Goal: Task Accomplishment & Management: Complete application form

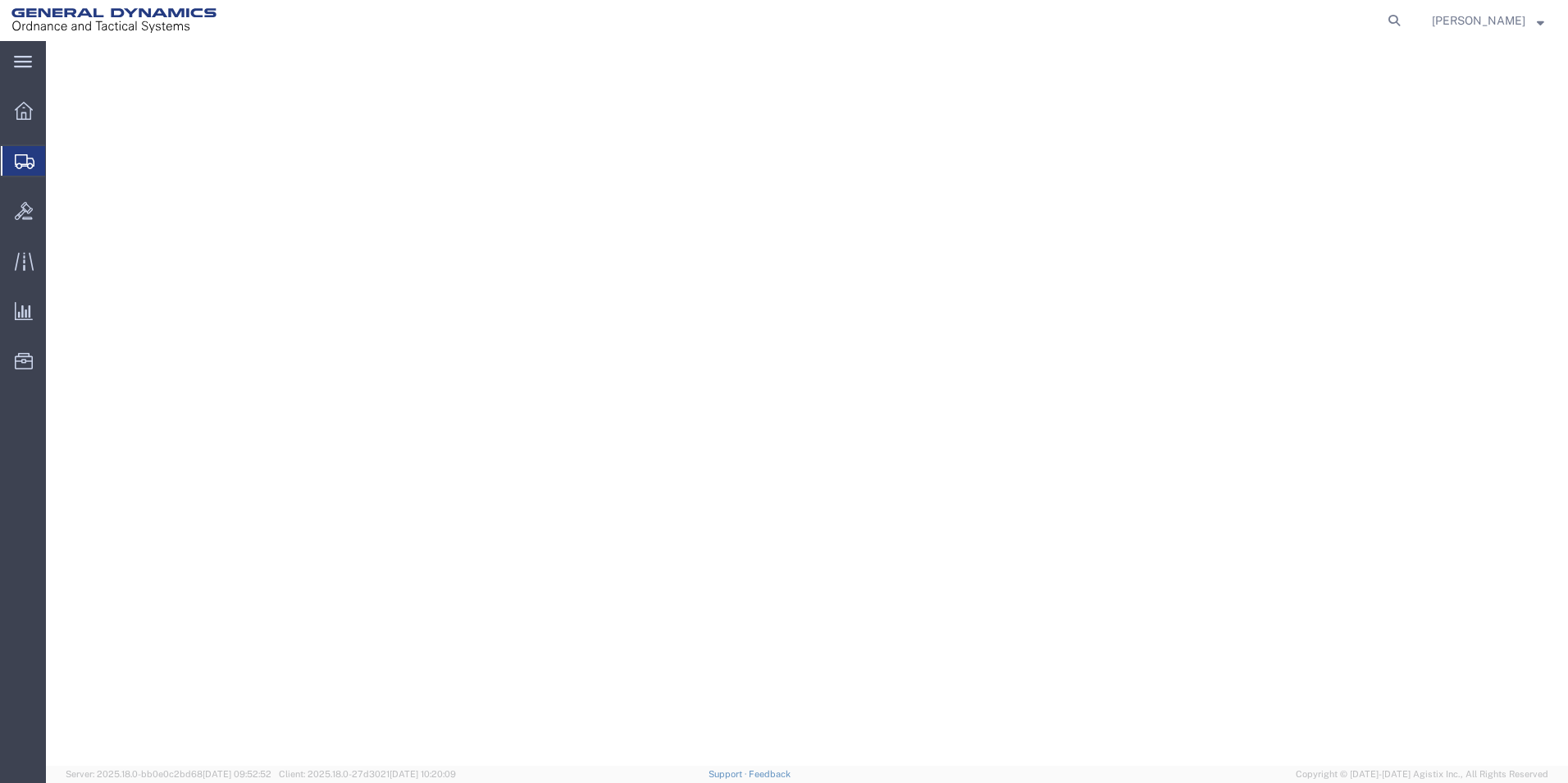
select select "310"
select select "PA"
select select
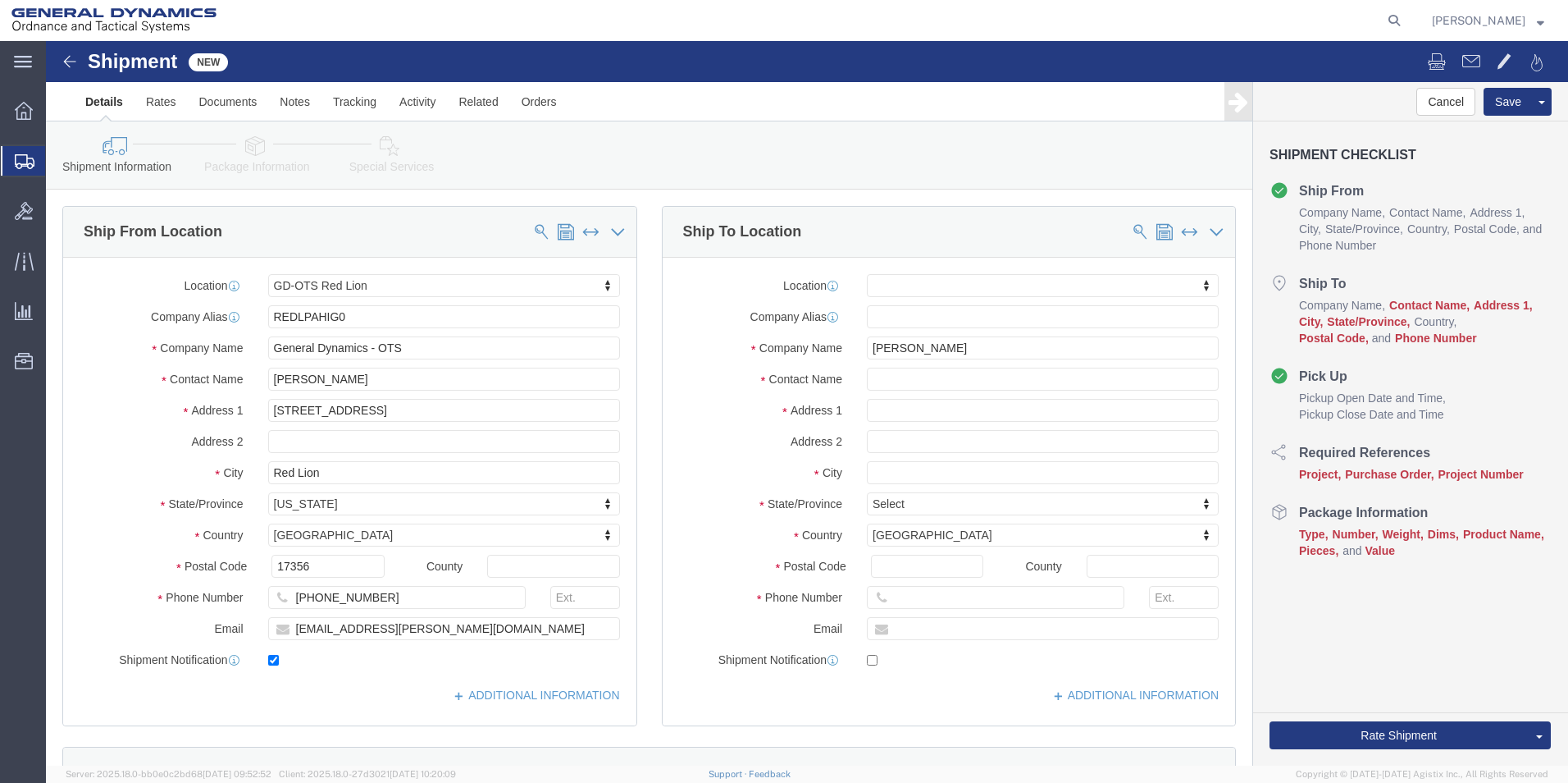
drag, startPoint x: 907, startPoint y: 306, endPoint x: 741, endPoint y: 300, distance: 166.1
click div "Company Name [PERSON_NAME]"
type input "[PERSON_NAME] CO RETURNS"
type input "ATTN: RGA # 9064748"
click input "text"
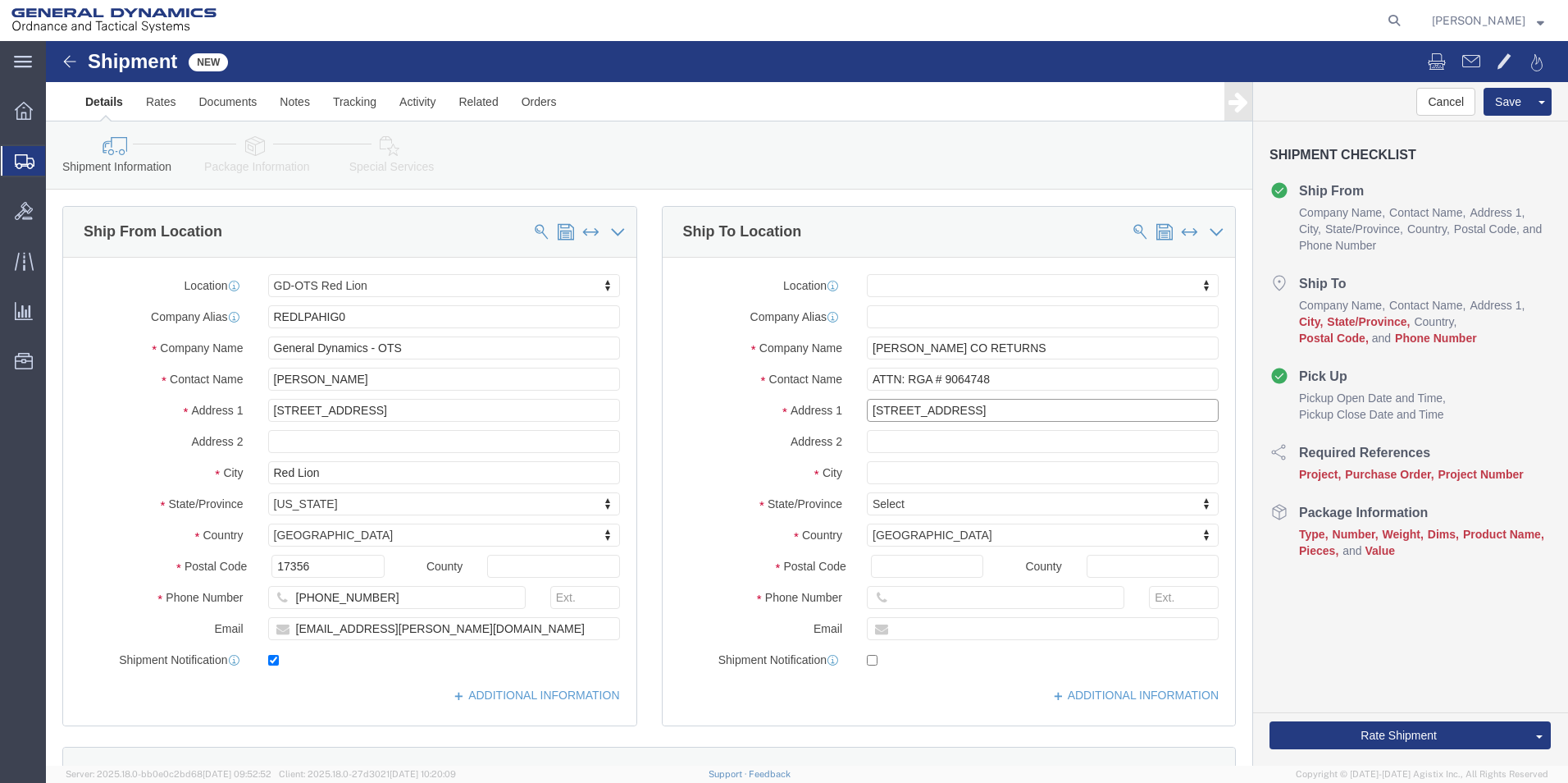
type input "[STREET_ADDRESS]"
type input "ATHOL"
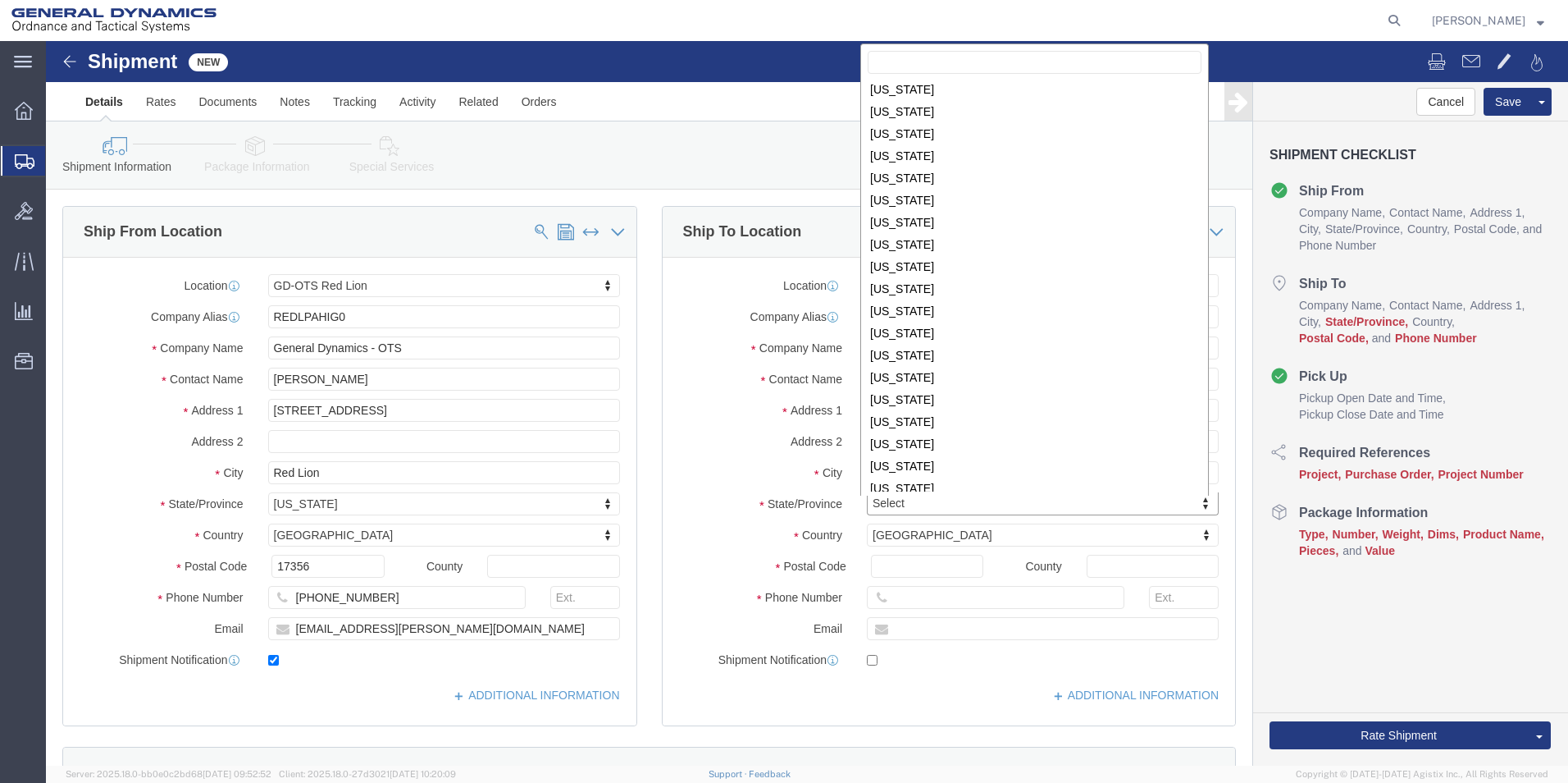
scroll to position [401, 0]
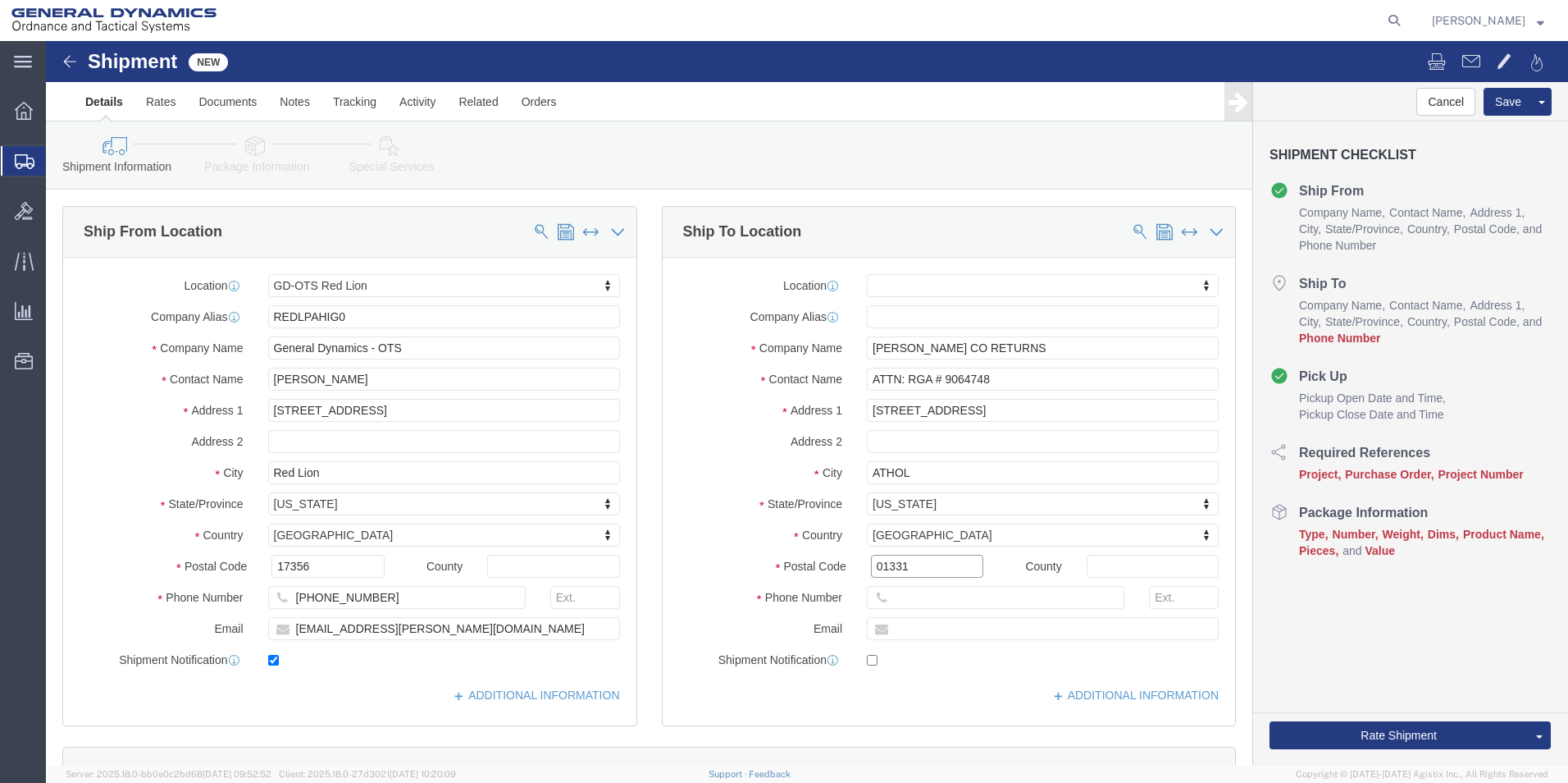
type input "01331"
click input "text"
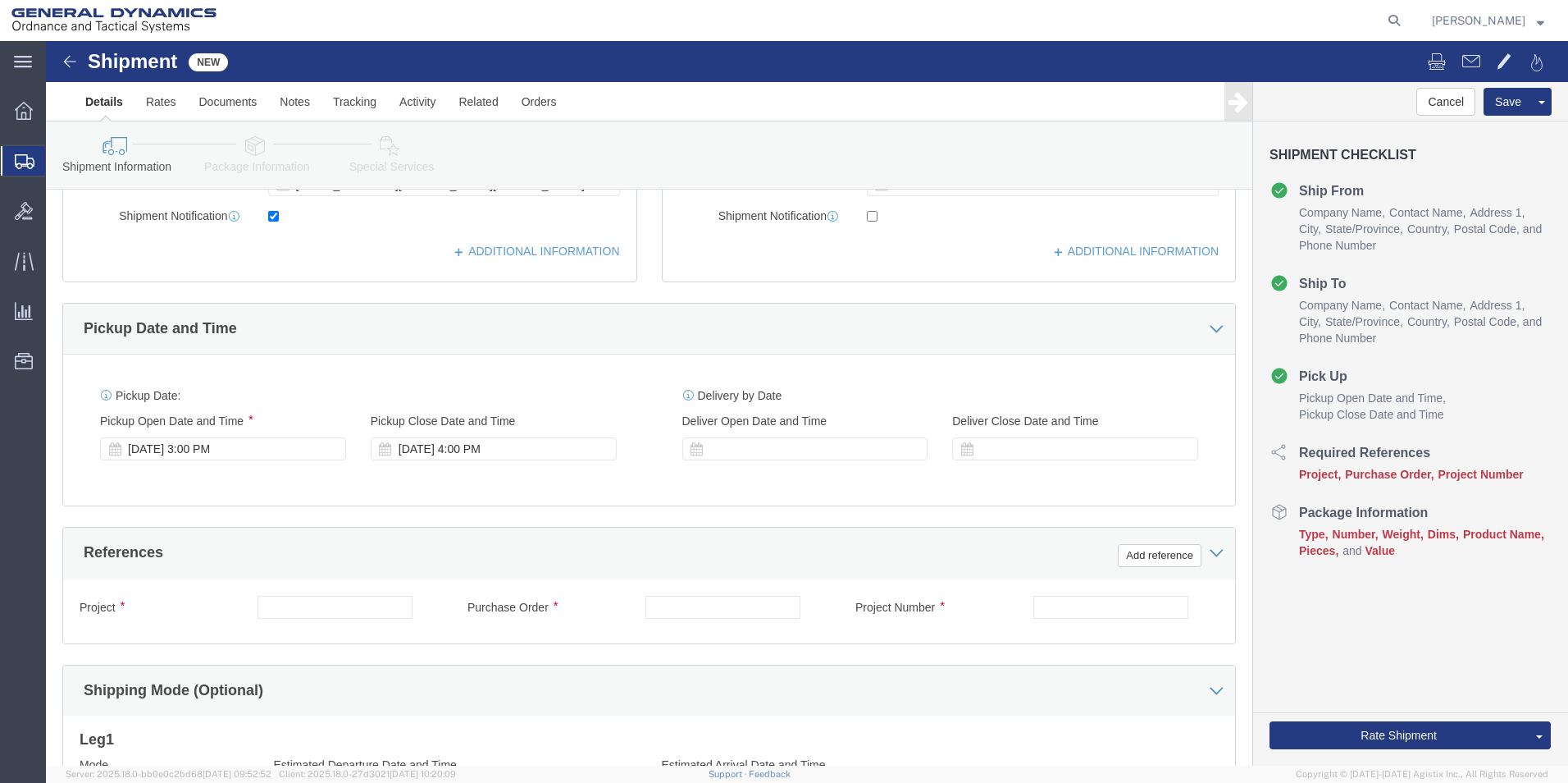
scroll to position [438, 0]
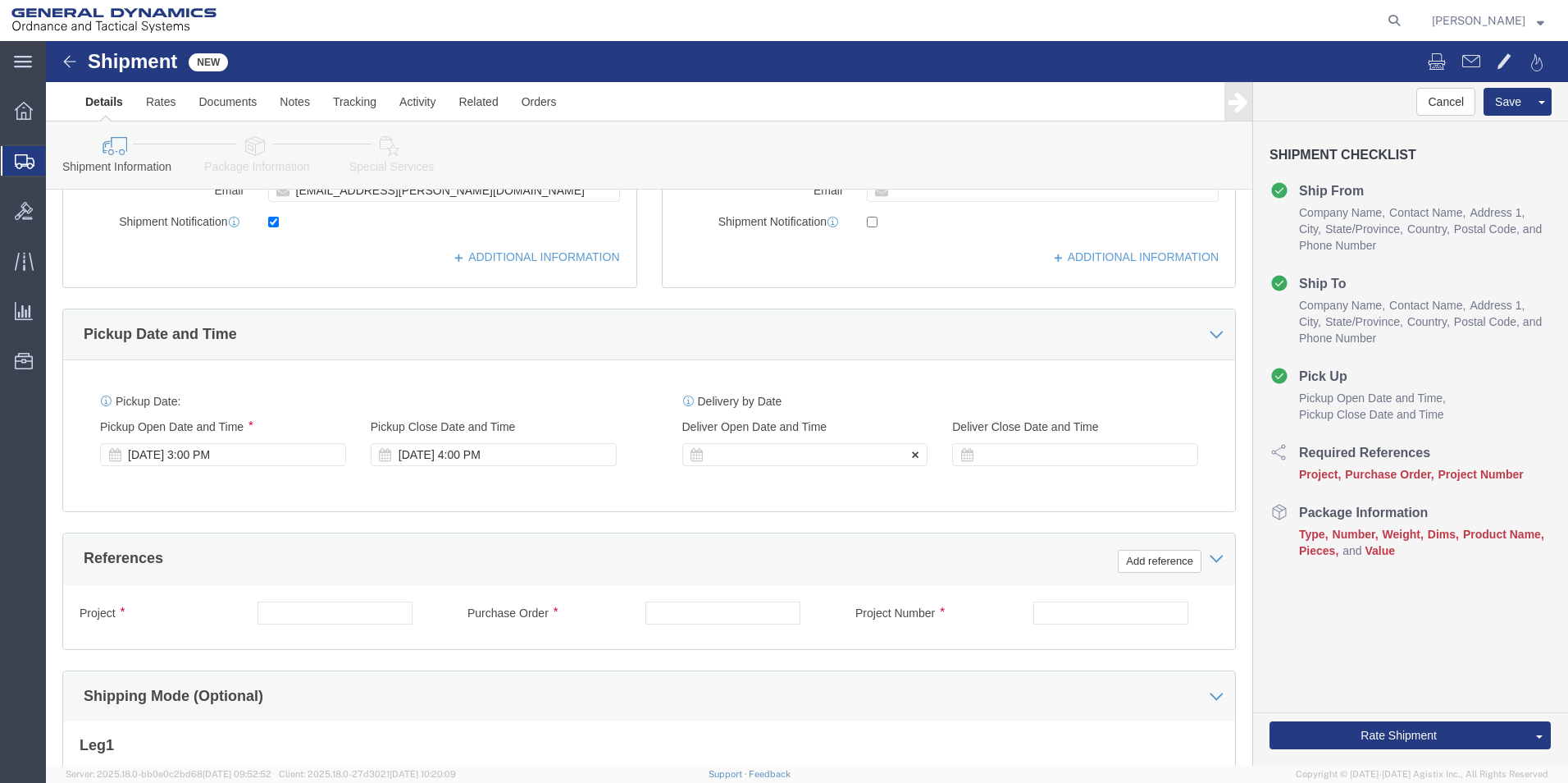
type input "[PHONE_NUMBER]"
click div
click button "Apply"
click div "[DATE] 3:00 PM"
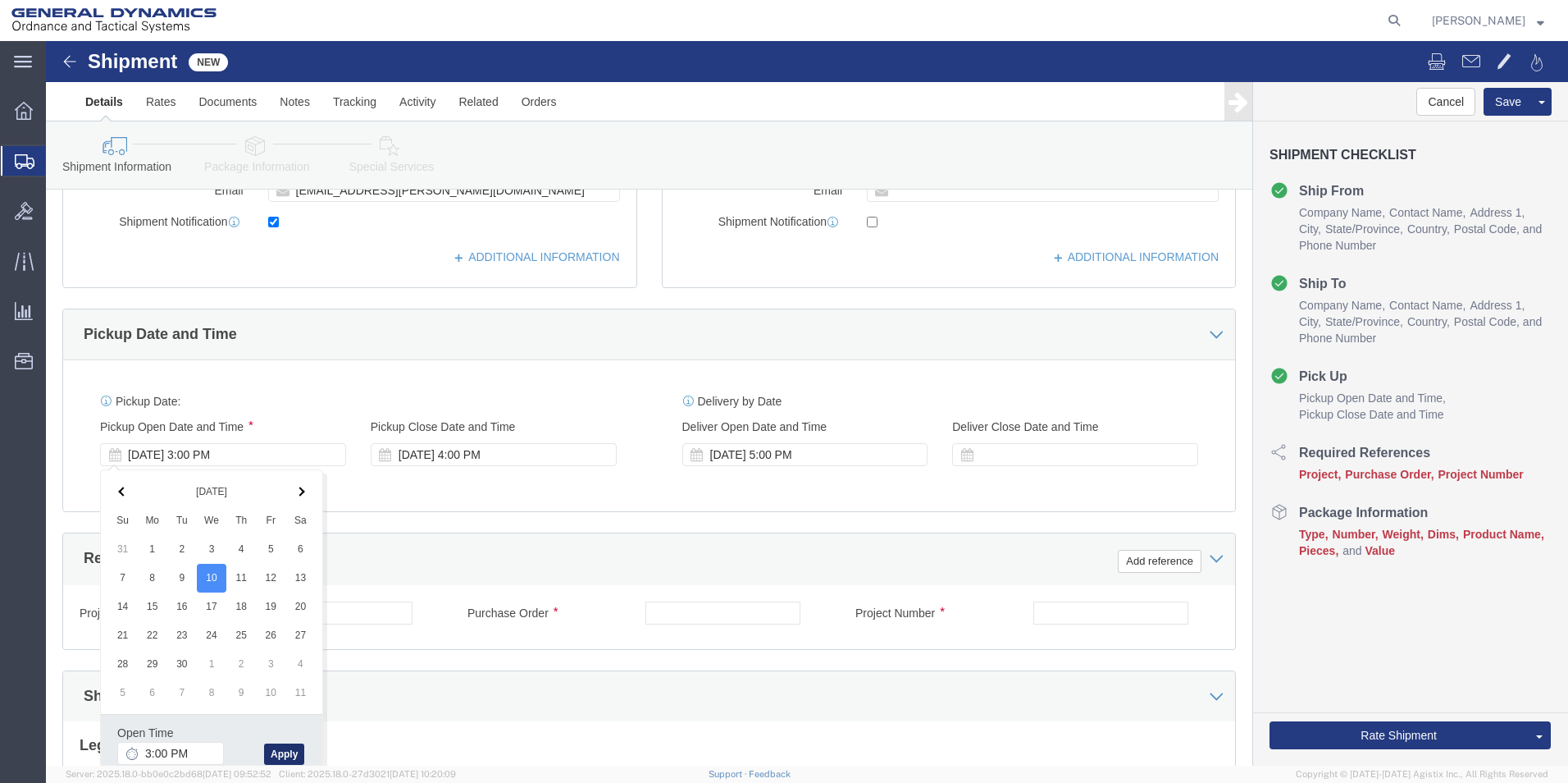
click button "Apply"
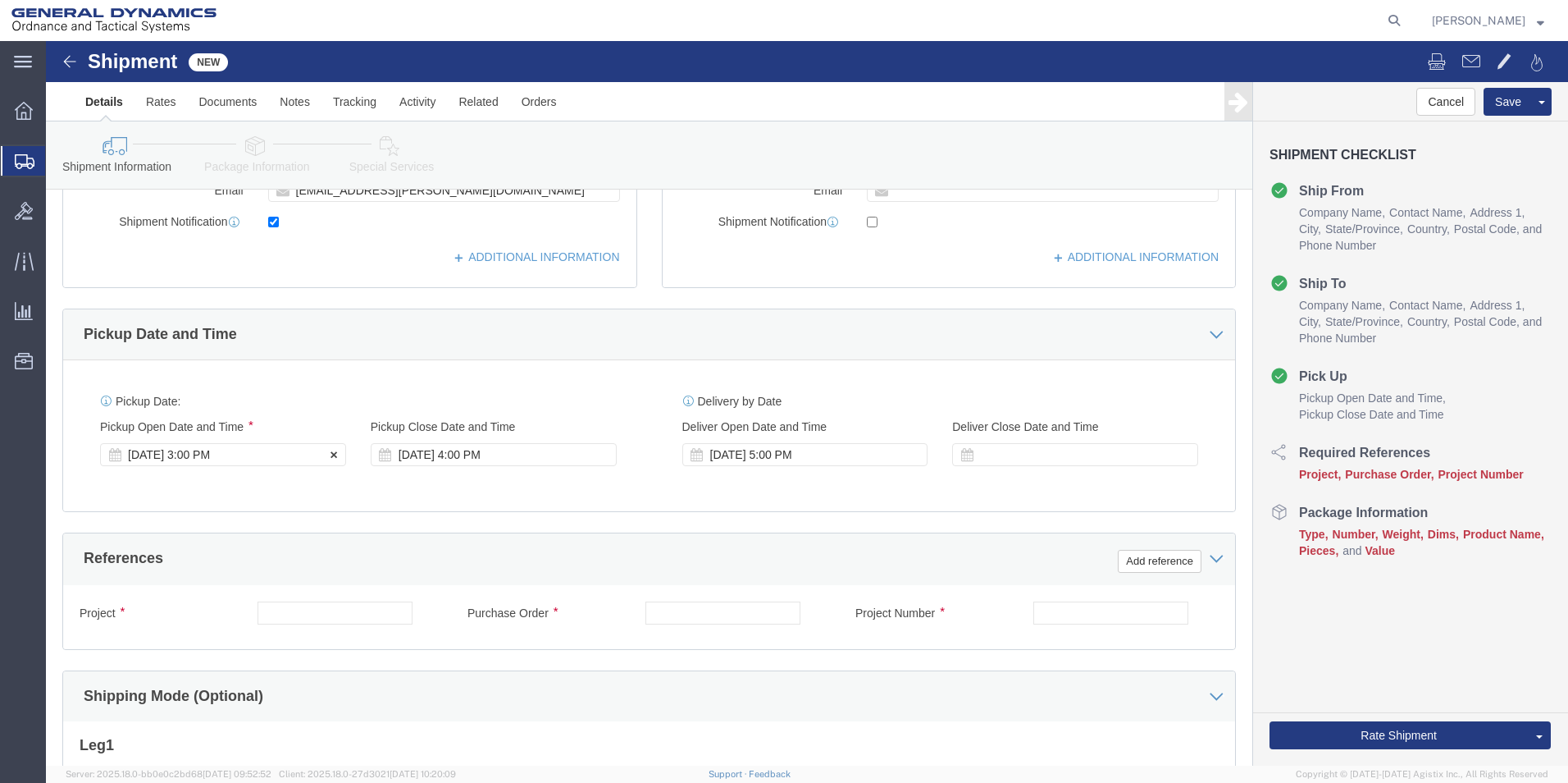
click div "[DATE] 3:00 PM"
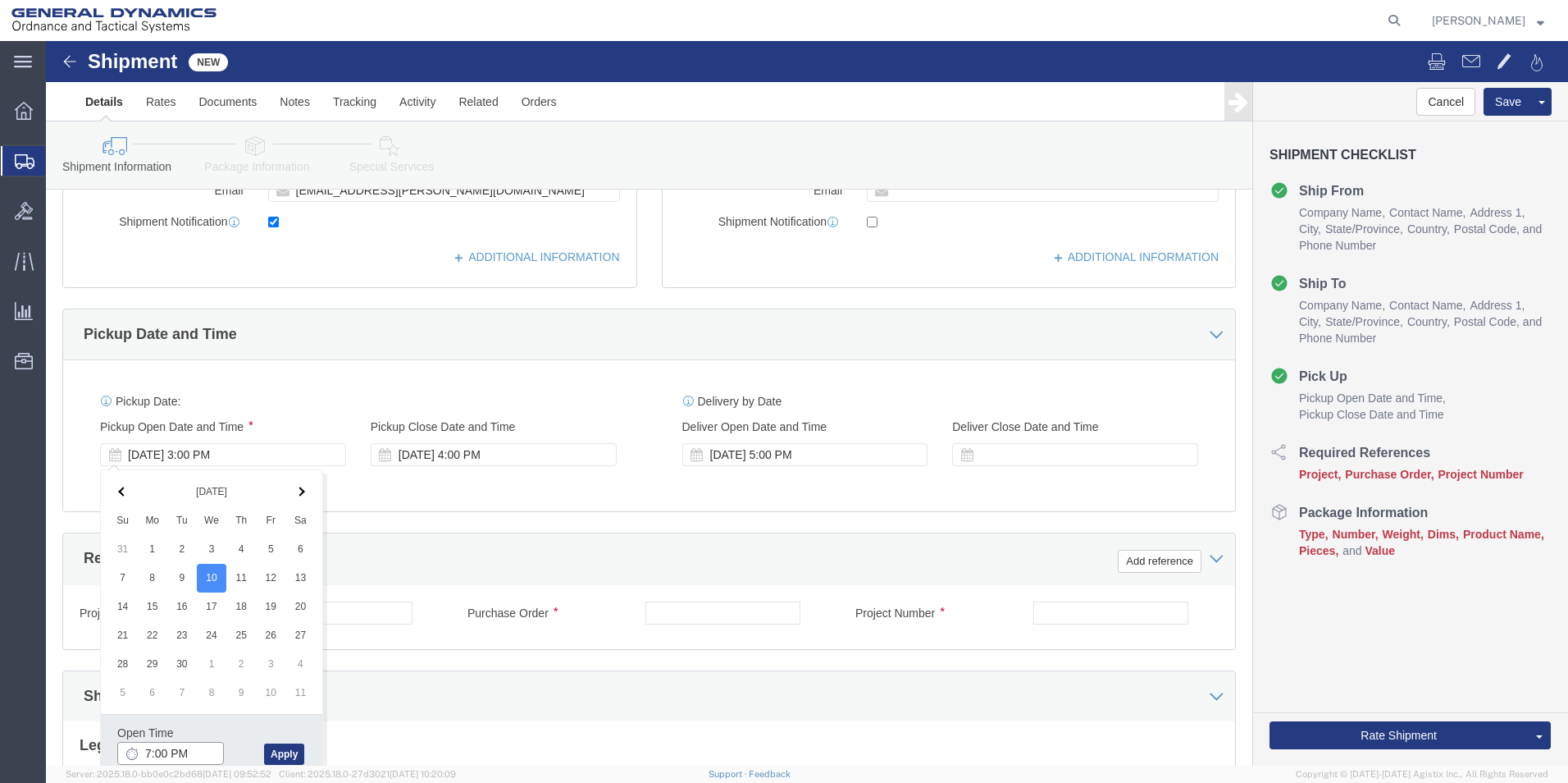
click input "7:00 PM"
type input "7:00 AM"
drag, startPoint x: 226, startPoint y: 701, endPoint x: 267, endPoint y: 766, distance: 76.9
click div "Open Time 7:00 AM [DATE] 3:00 PM - [DATE] 3:00 PM Cancel Apply"
click button "Apply"
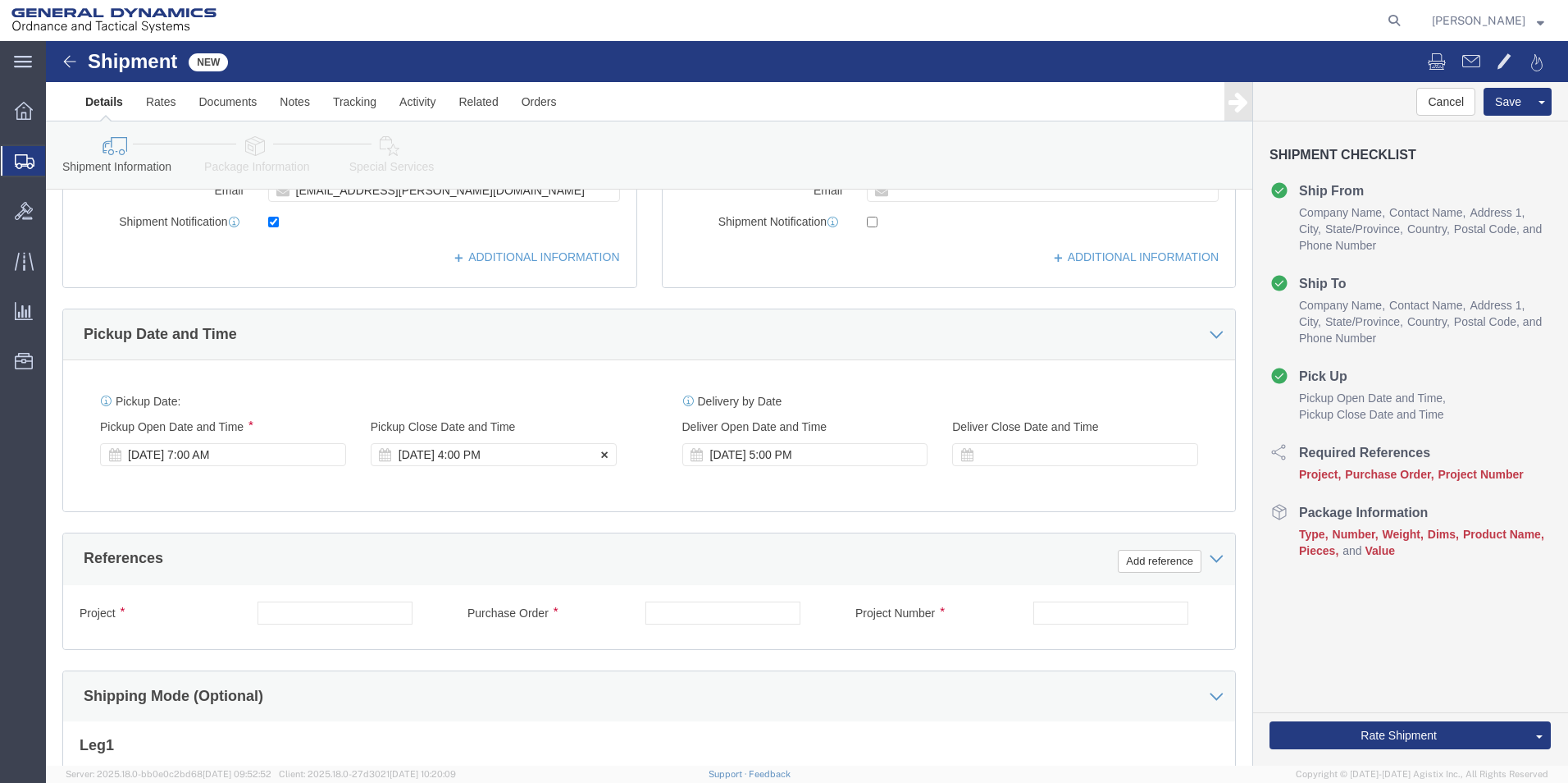
click div "[DATE] 4:00 PM"
click div "[DATE] 5:00 PM"
click button "Apply"
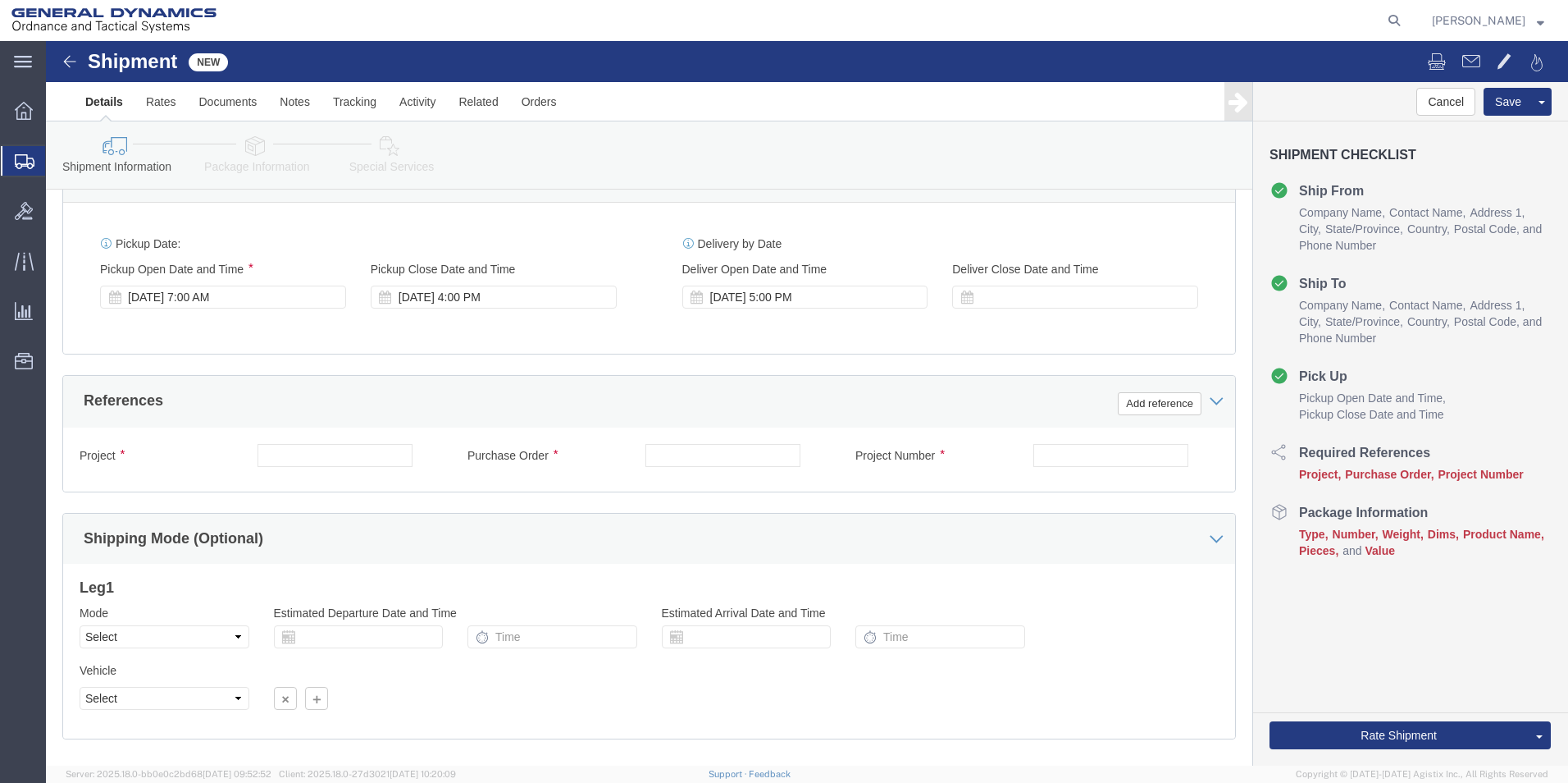
scroll to position [602, 0]
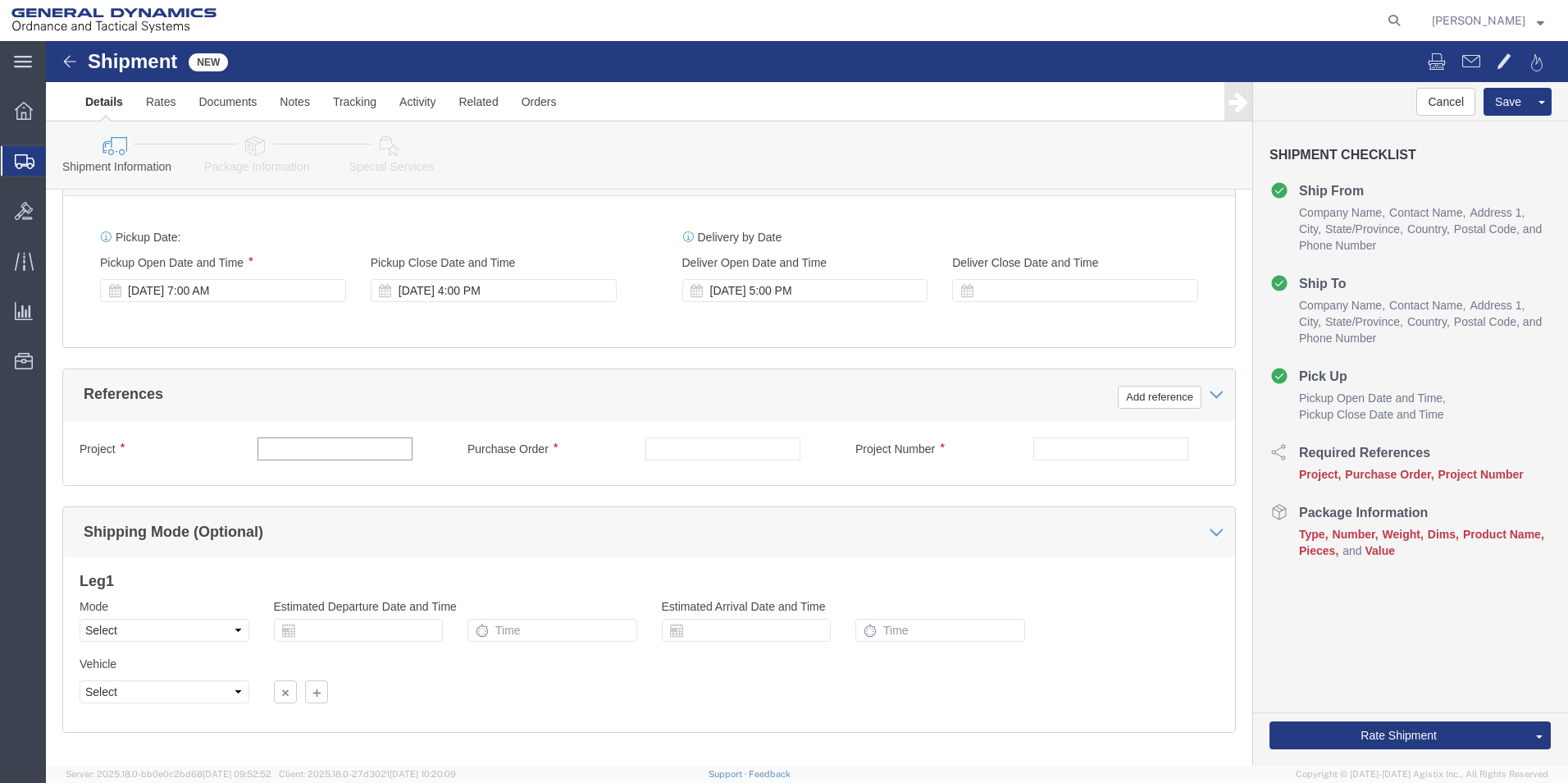
click input "text"
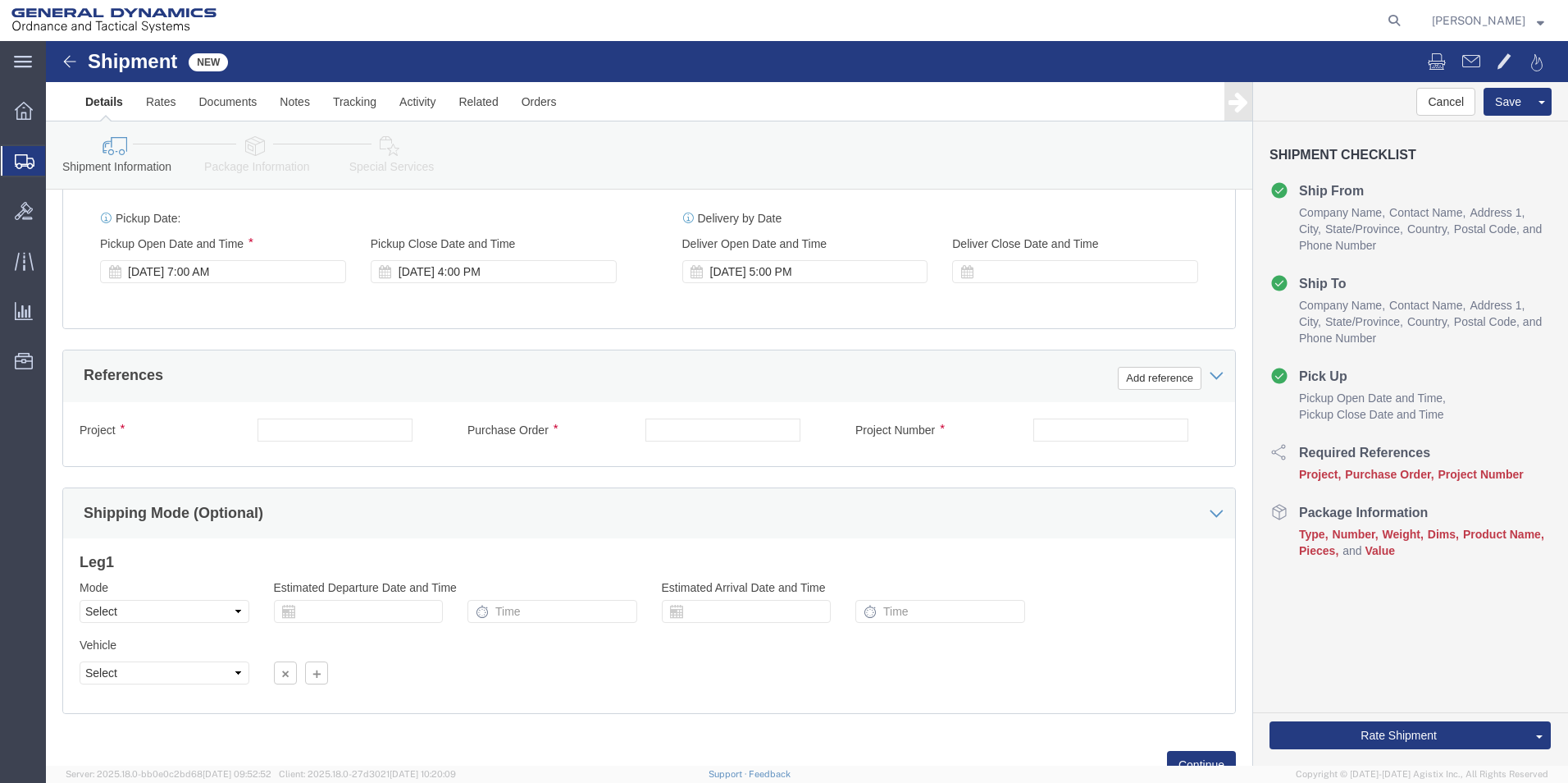
scroll to position [656, 0]
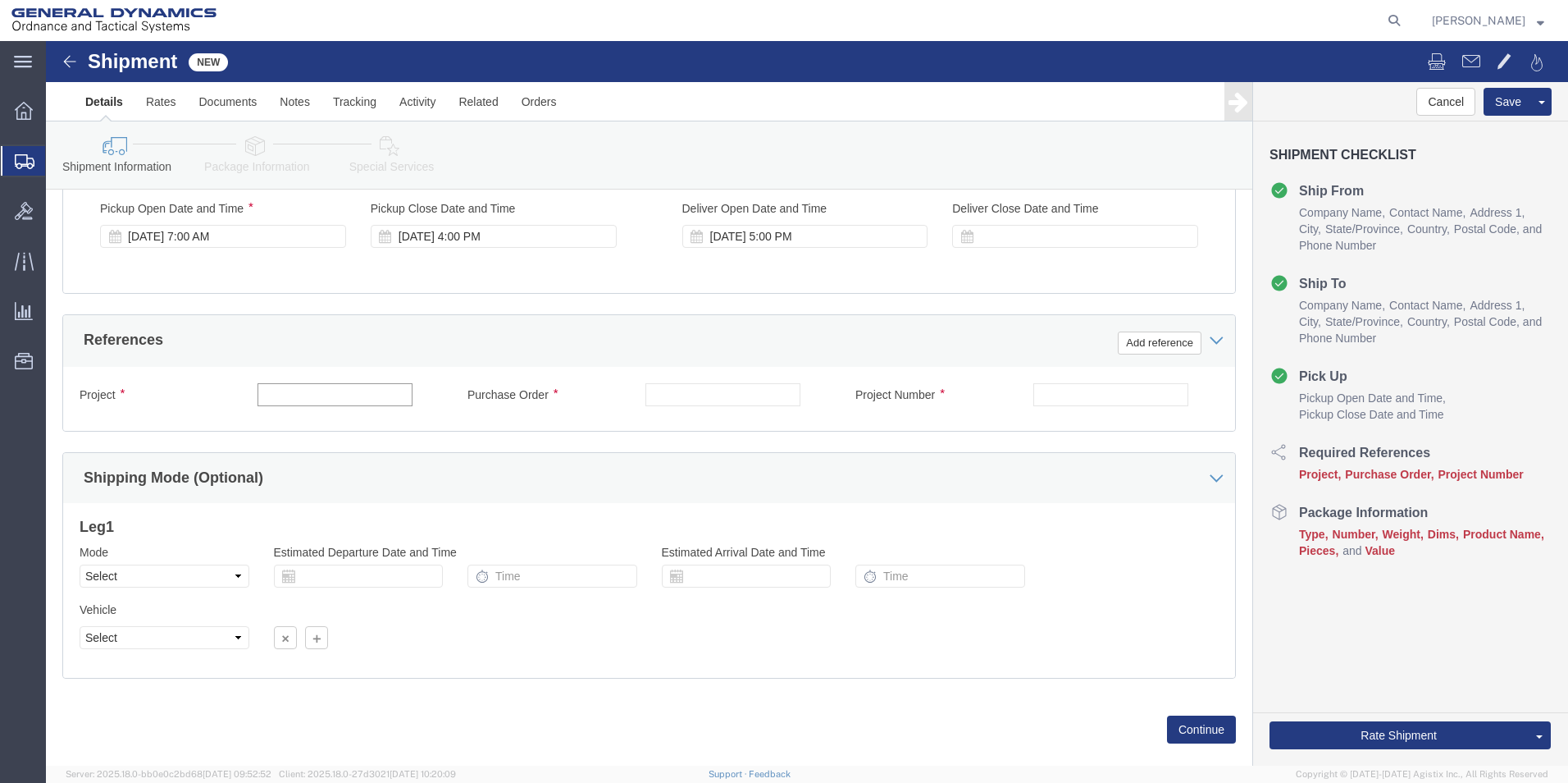
click input "text"
type input "9064748"
click input "text"
type input "gage lab"
click input "text"
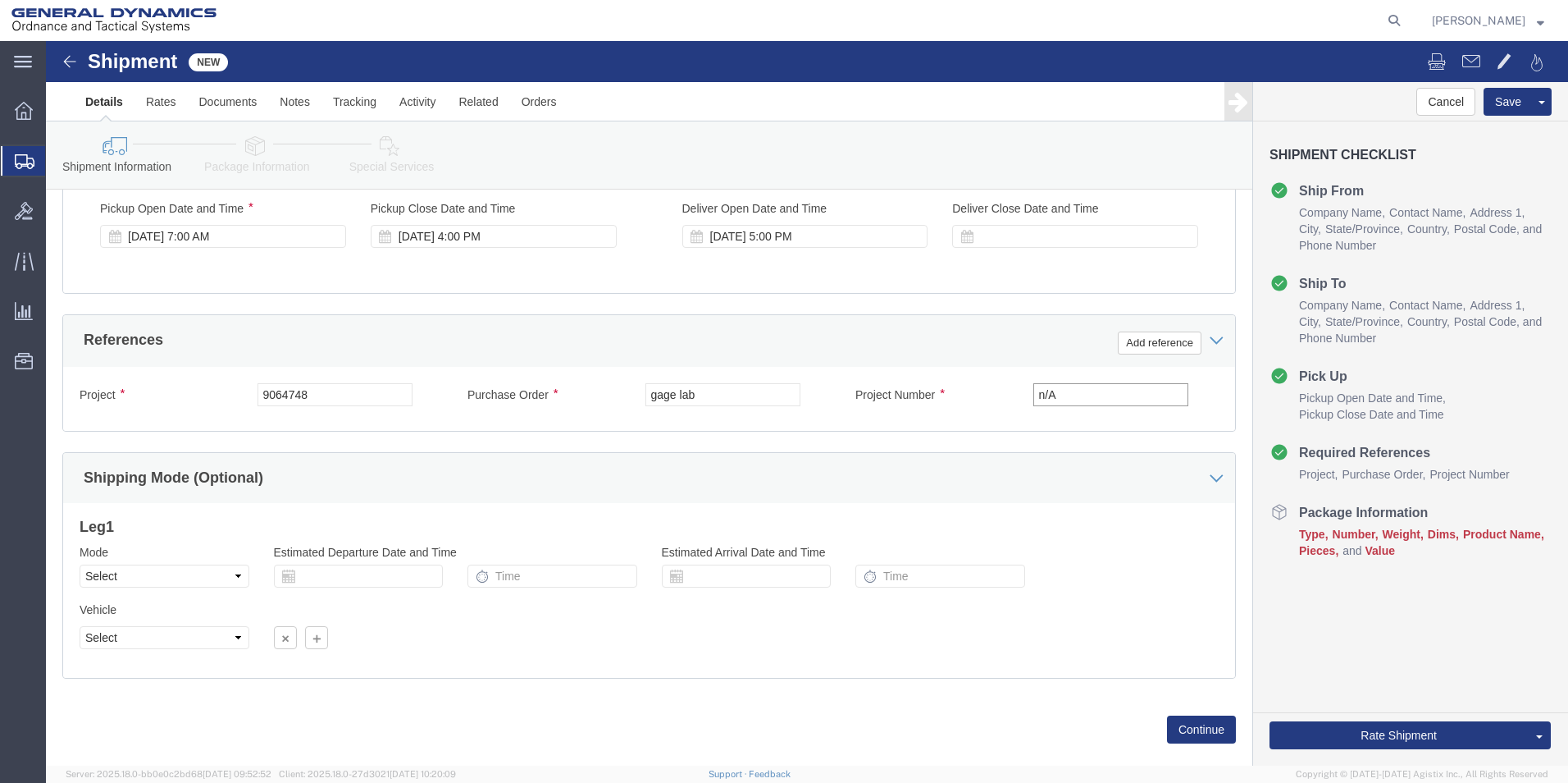
drag, startPoint x: 1007, startPoint y: 352, endPoint x: 917, endPoint y: 343, distance: 90.4
click div "Project Number n/A"
type input "n"
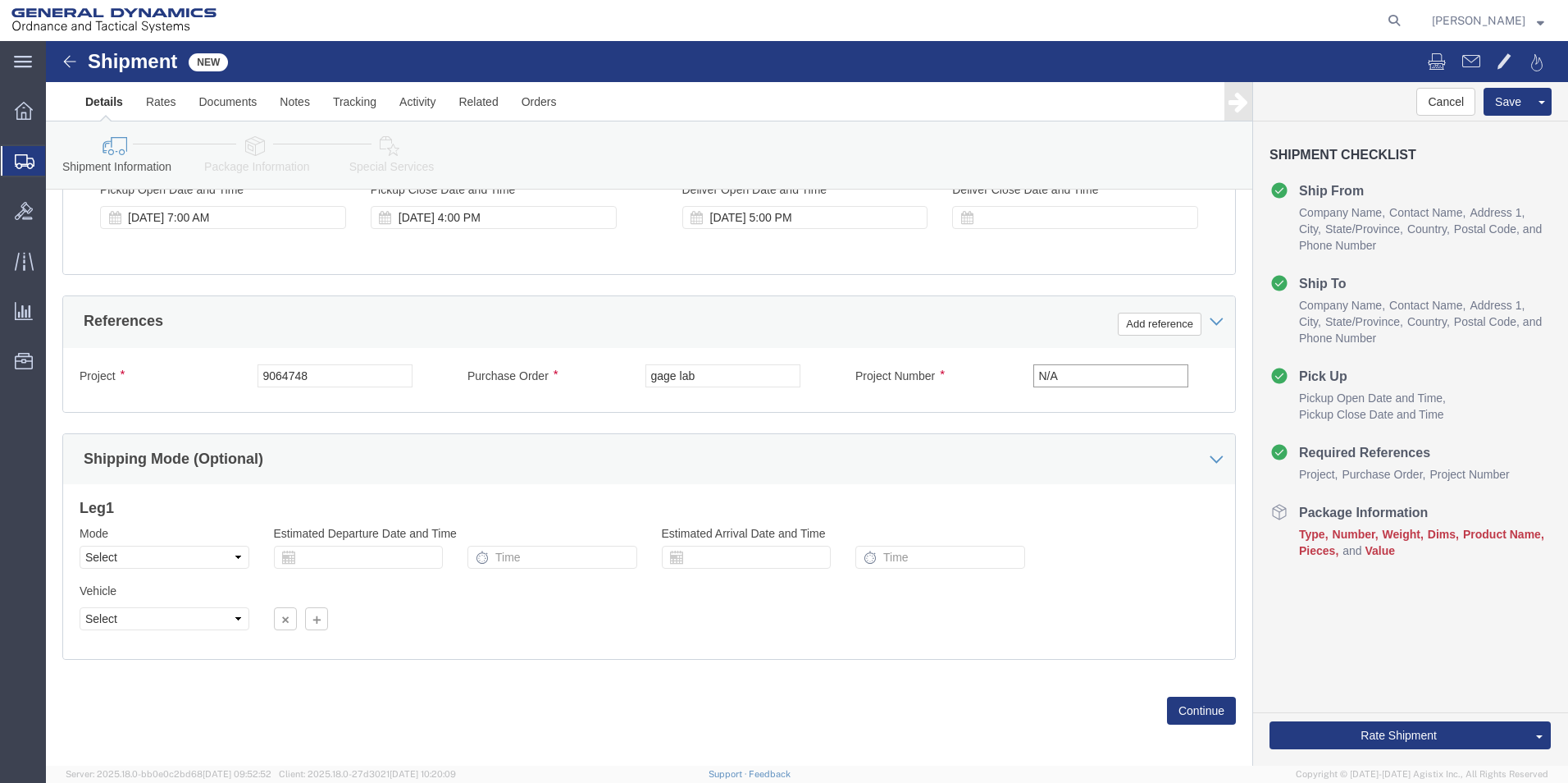
scroll to position [684, 0]
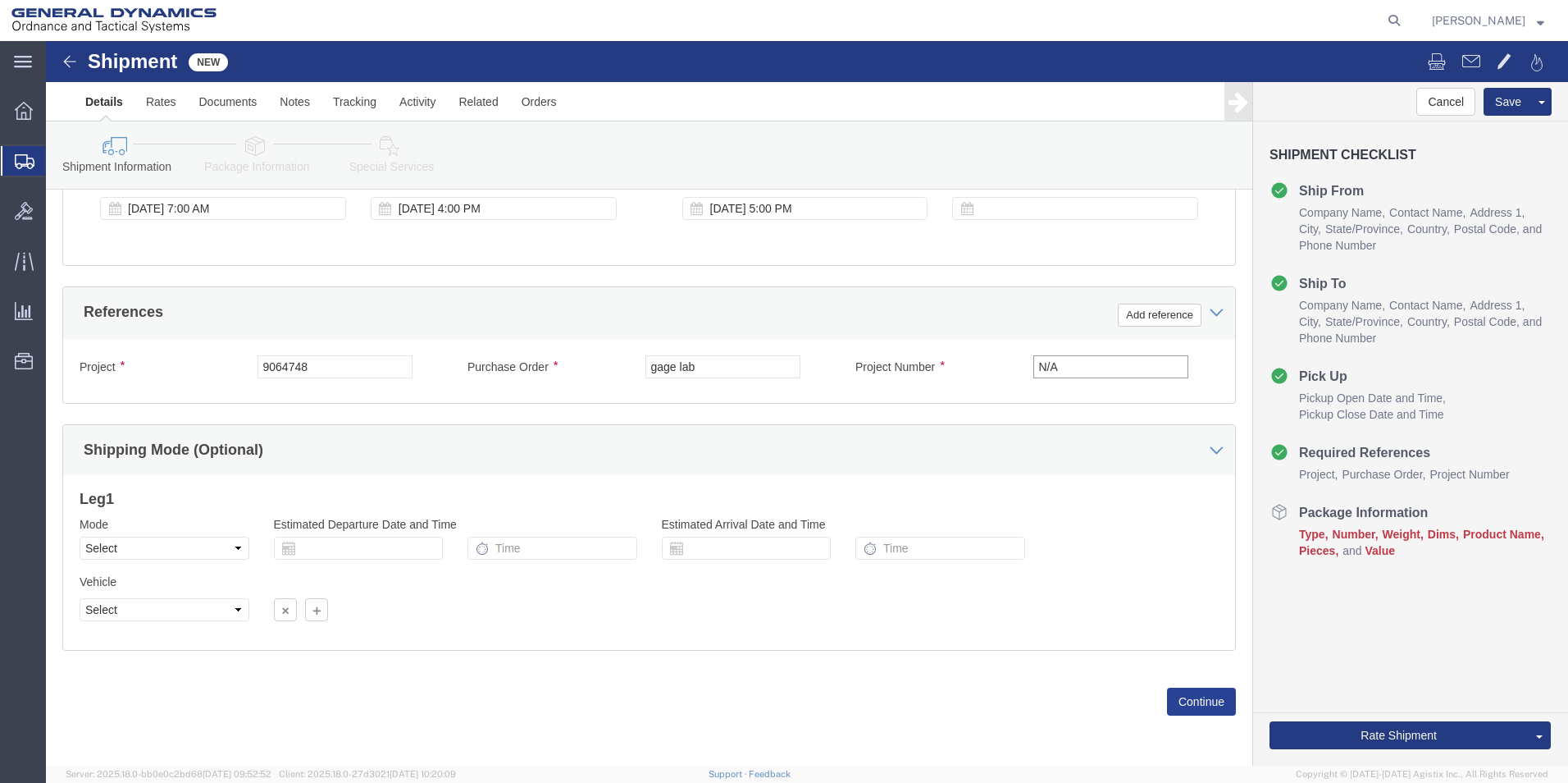
type input "N/A"
click button "Continue"
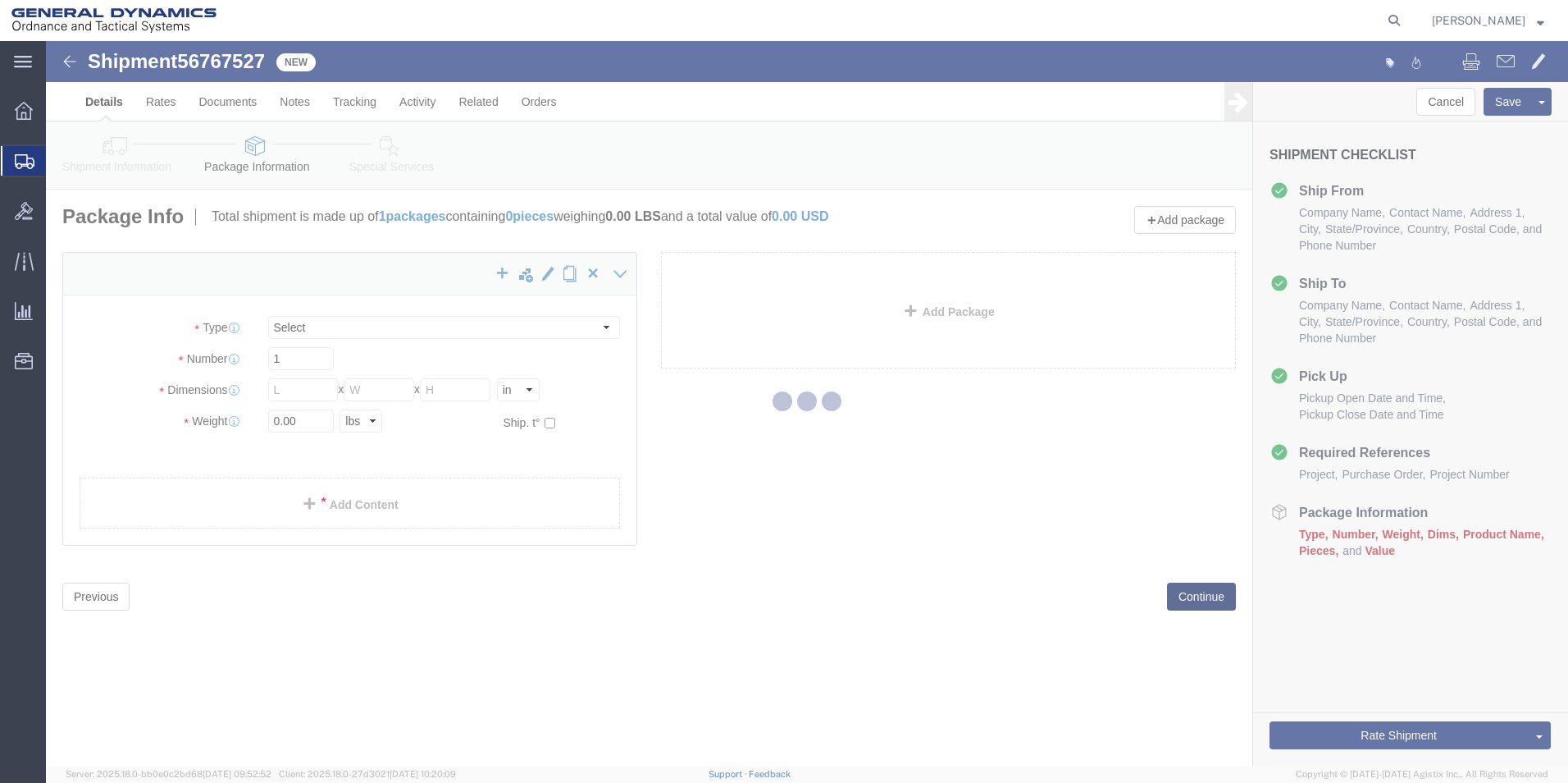
select select "CBOX"
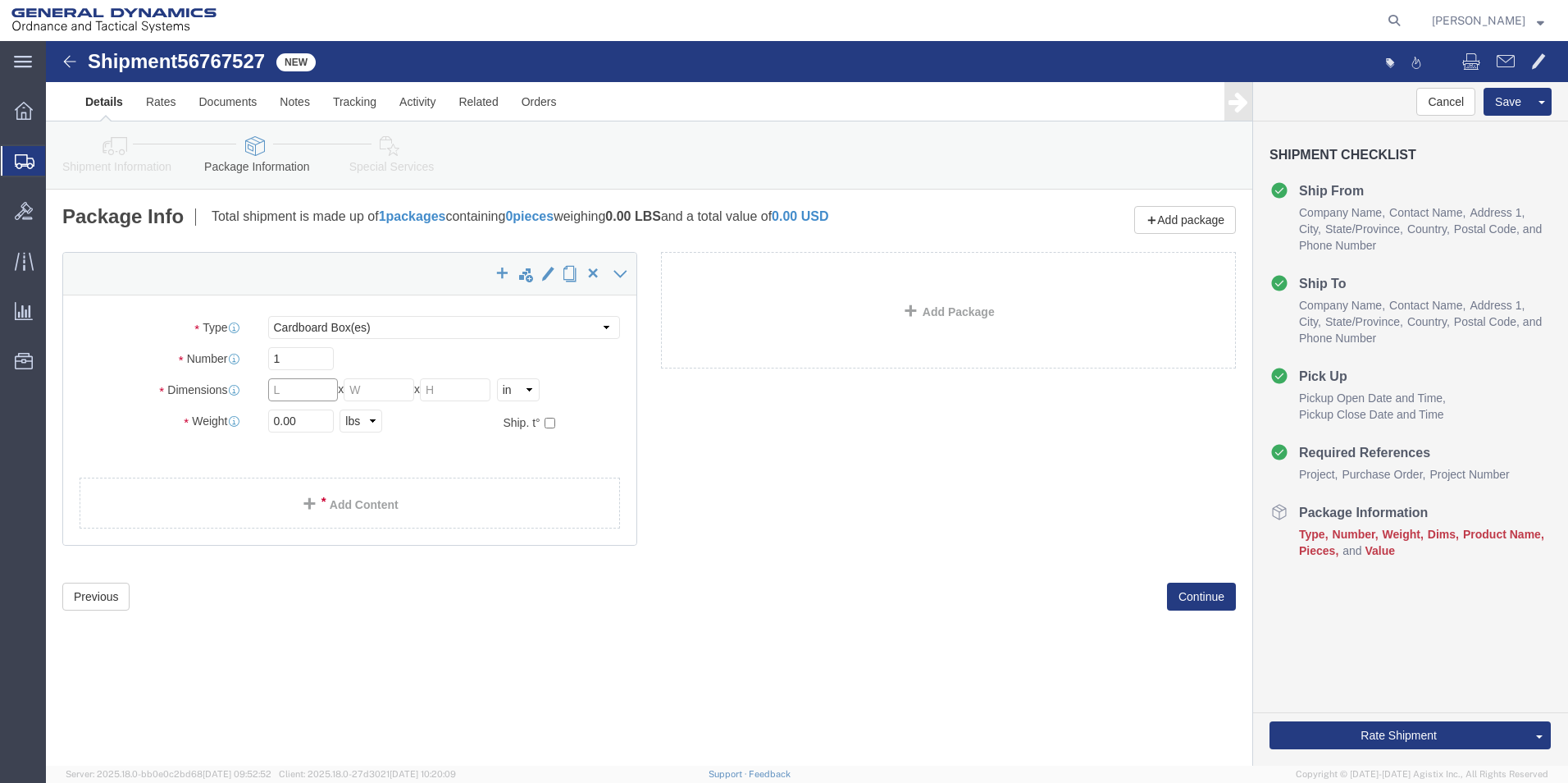
drag, startPoint x: 251, startPoint y: 355, endPoint x: 241, endPoint y: 359, distance: 10.8
click input "text"
type input "11"
type input "19"
type input "7"
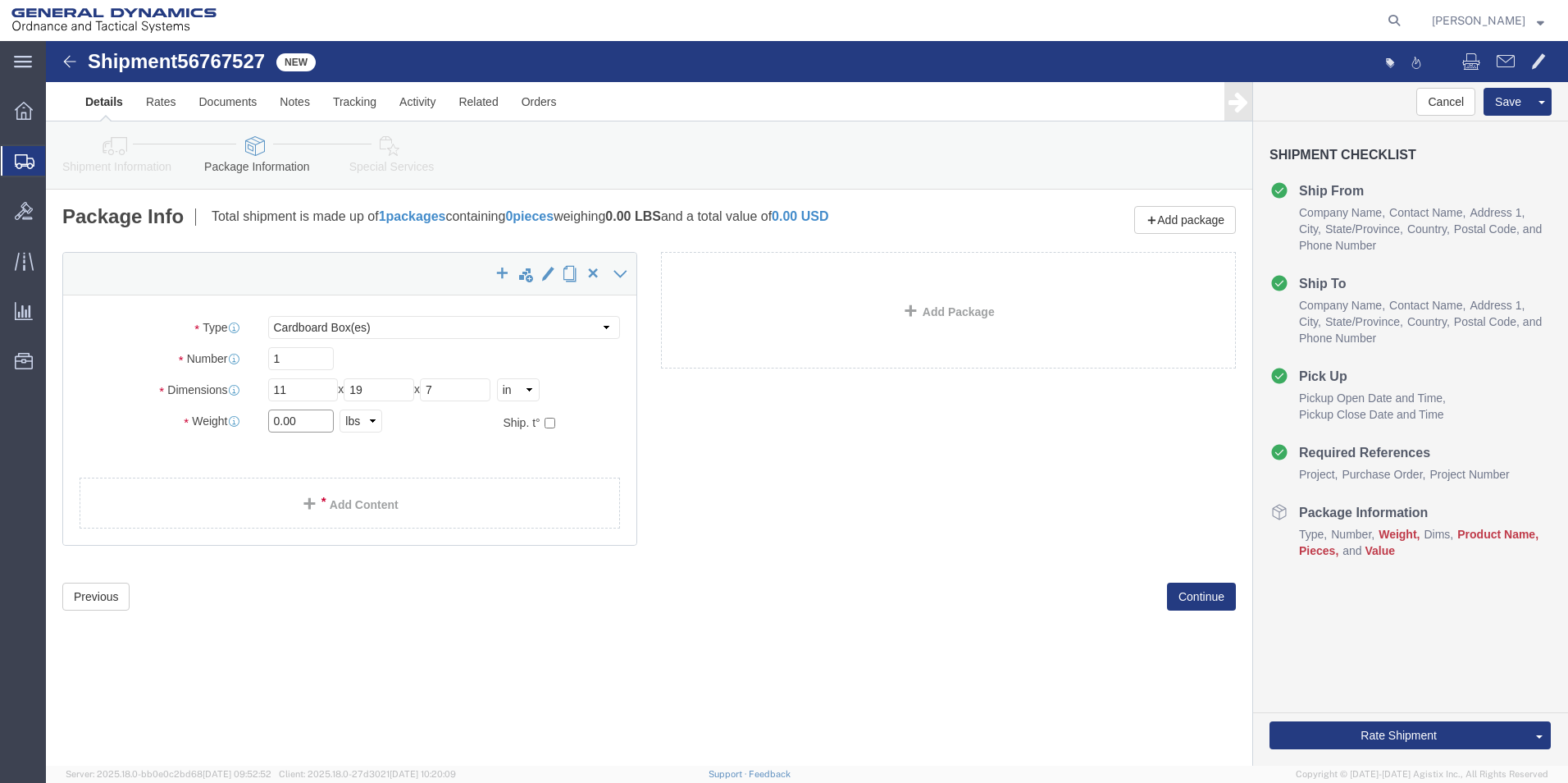
drag, startPoint x: 264, startPoint y: 388, endPoint x: 203, endPoint y: 378, distance: 61.8
click div "0.00 Select kgs lbs"
type input "3"
click link "Add Content"
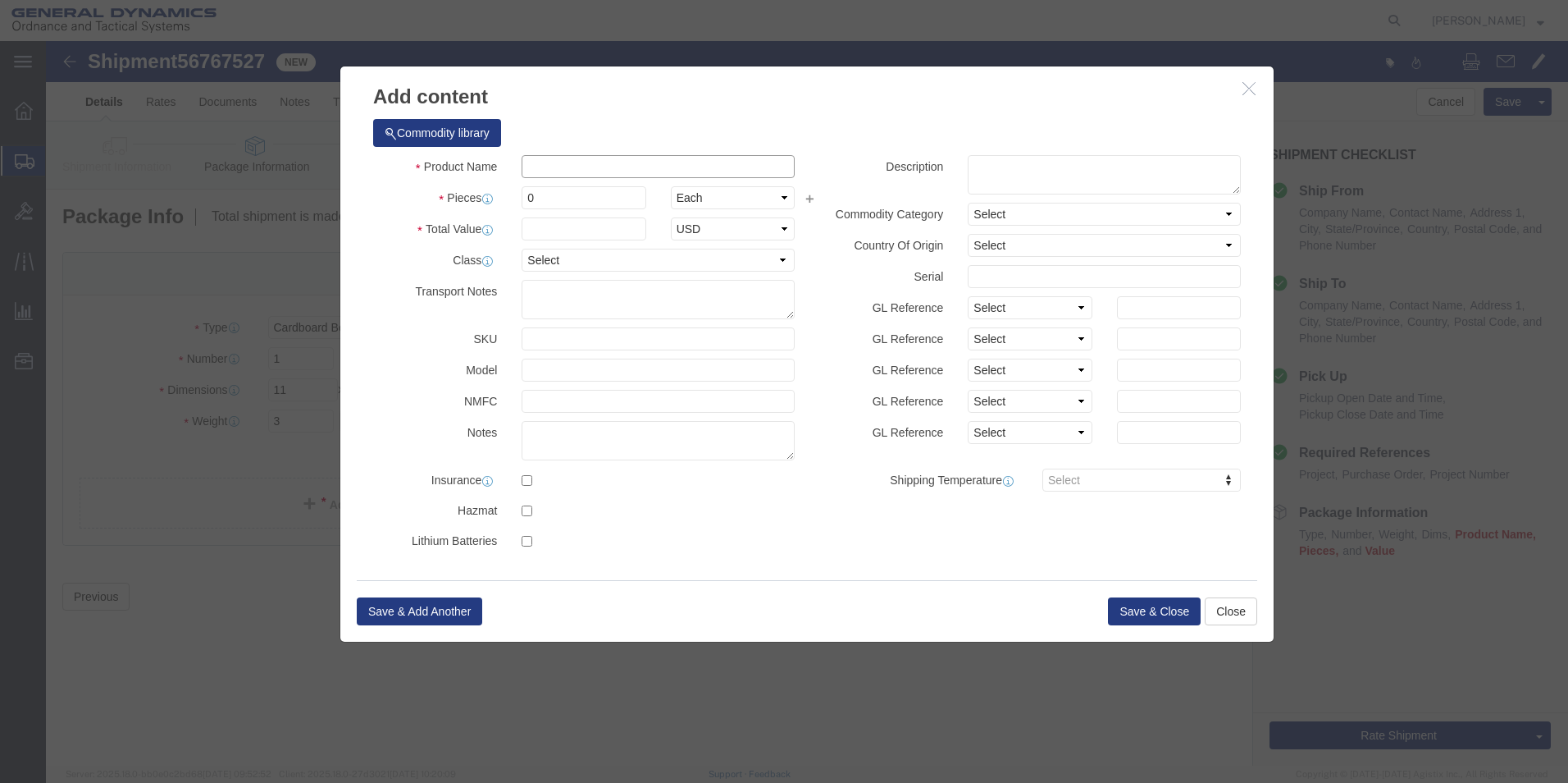
click input "text"
type input "gAGE="
click input "gAGE="
type input "g"
type input "Gage Micrometer"
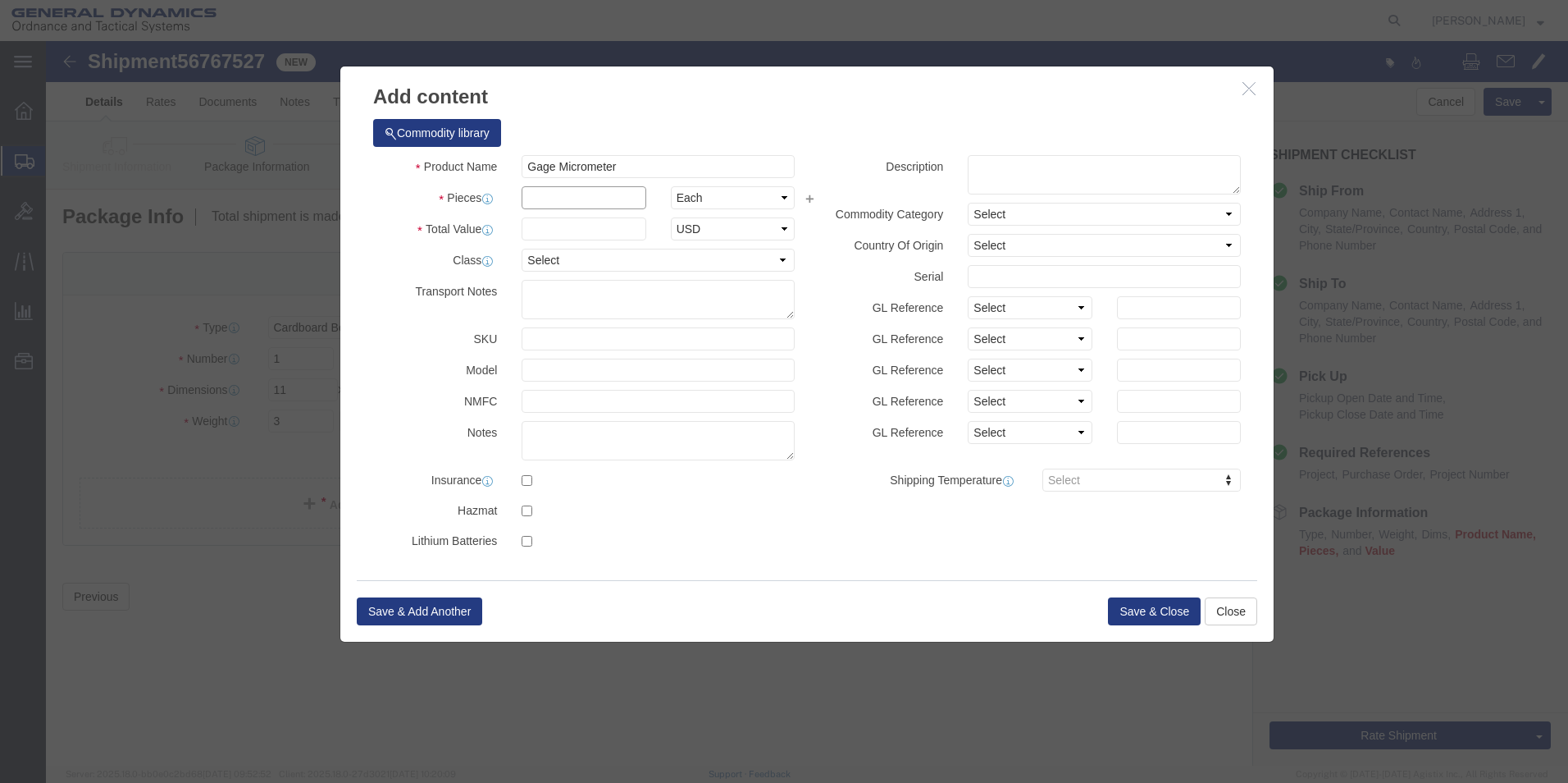
drag, startPoint x: 516, startPoint y: 156, endPoint x: 541, endPoint y: 154, distance: 25.1
click input "text"
type input "1"
click input "text"
type input "1"
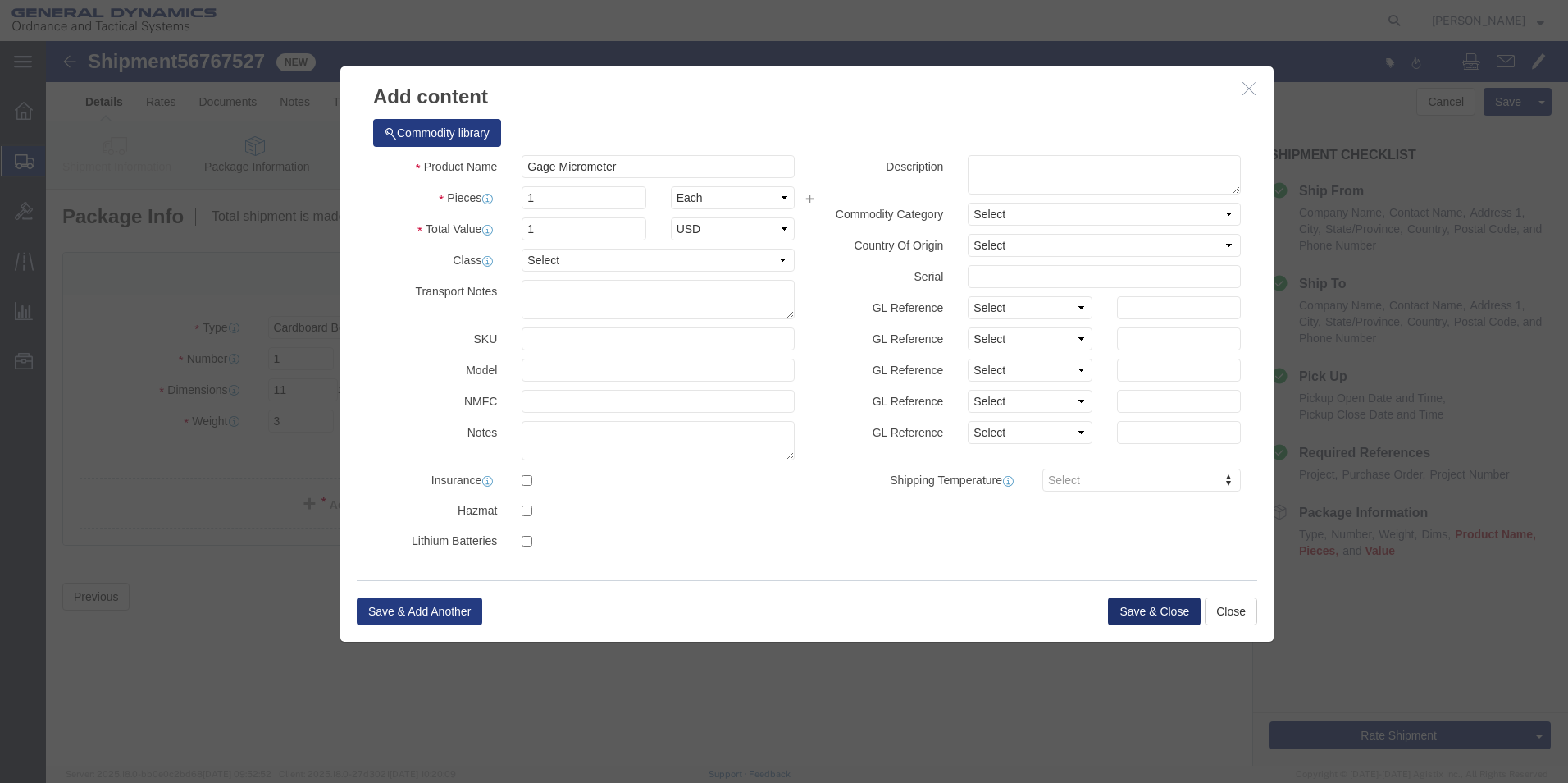
click button "Save & Close"
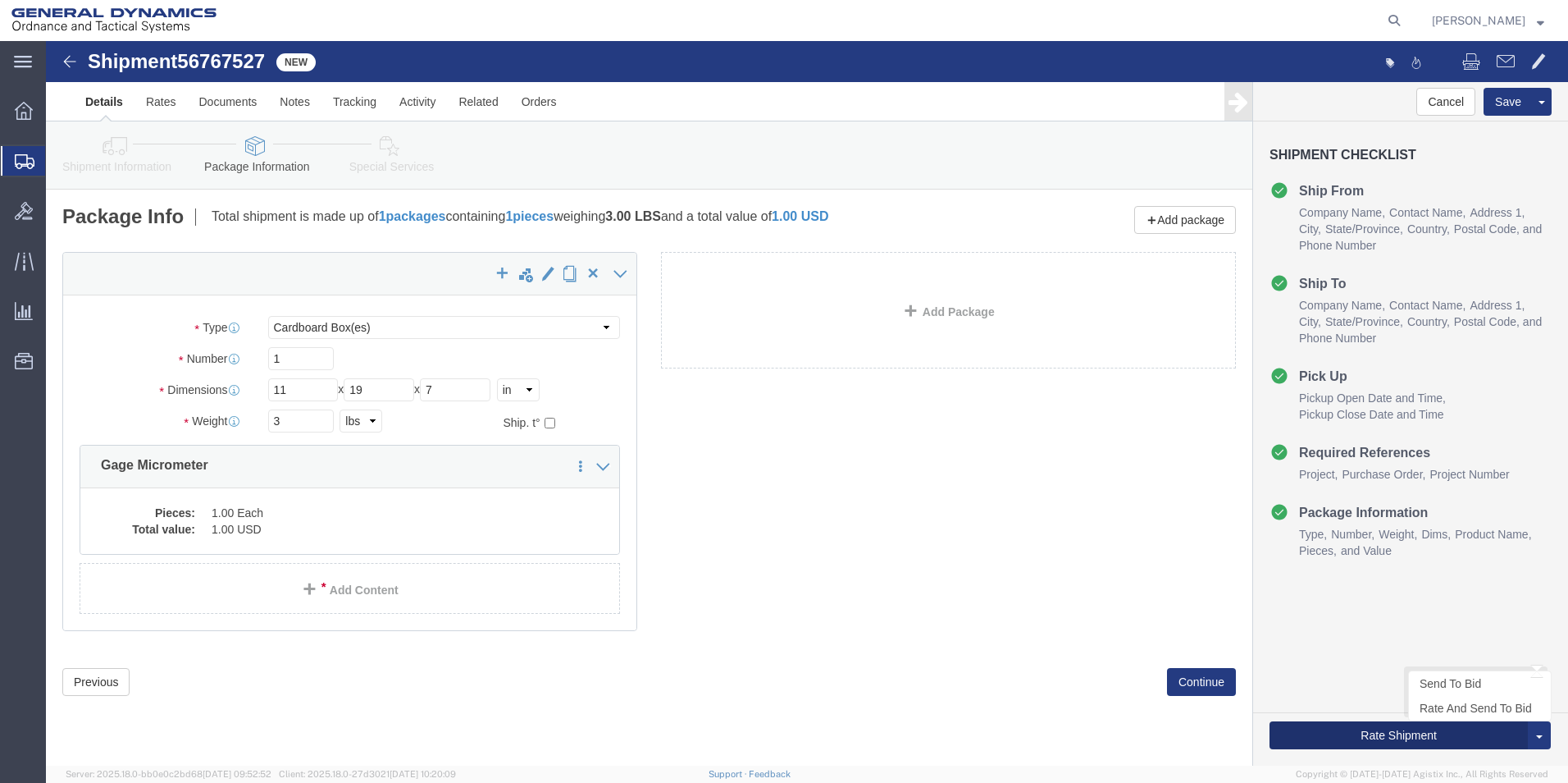
click button "Rate Shipment"
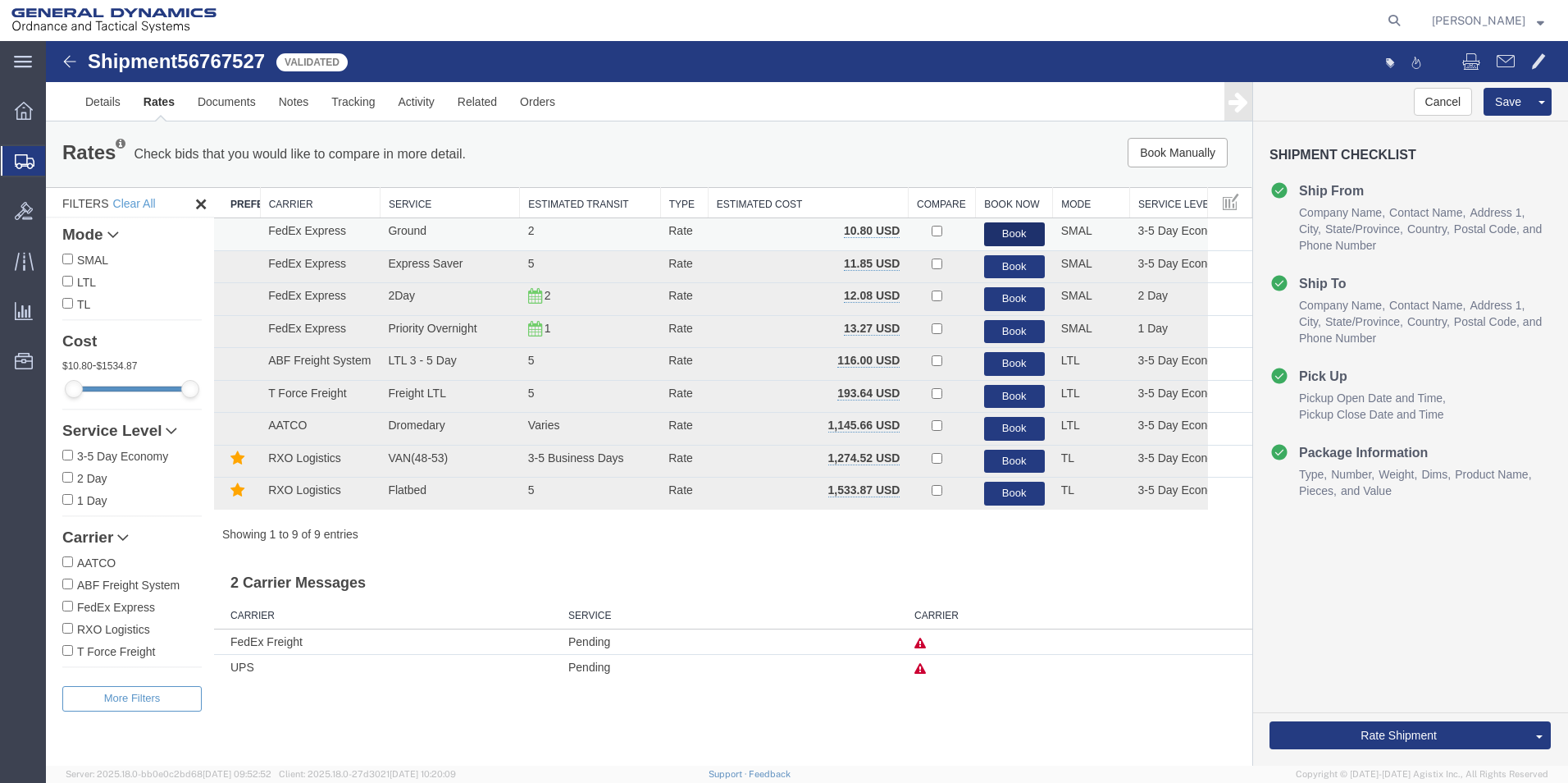
click at [1008, 227] on button "Book" at bounding box center [1014, 234] width 61 height 23
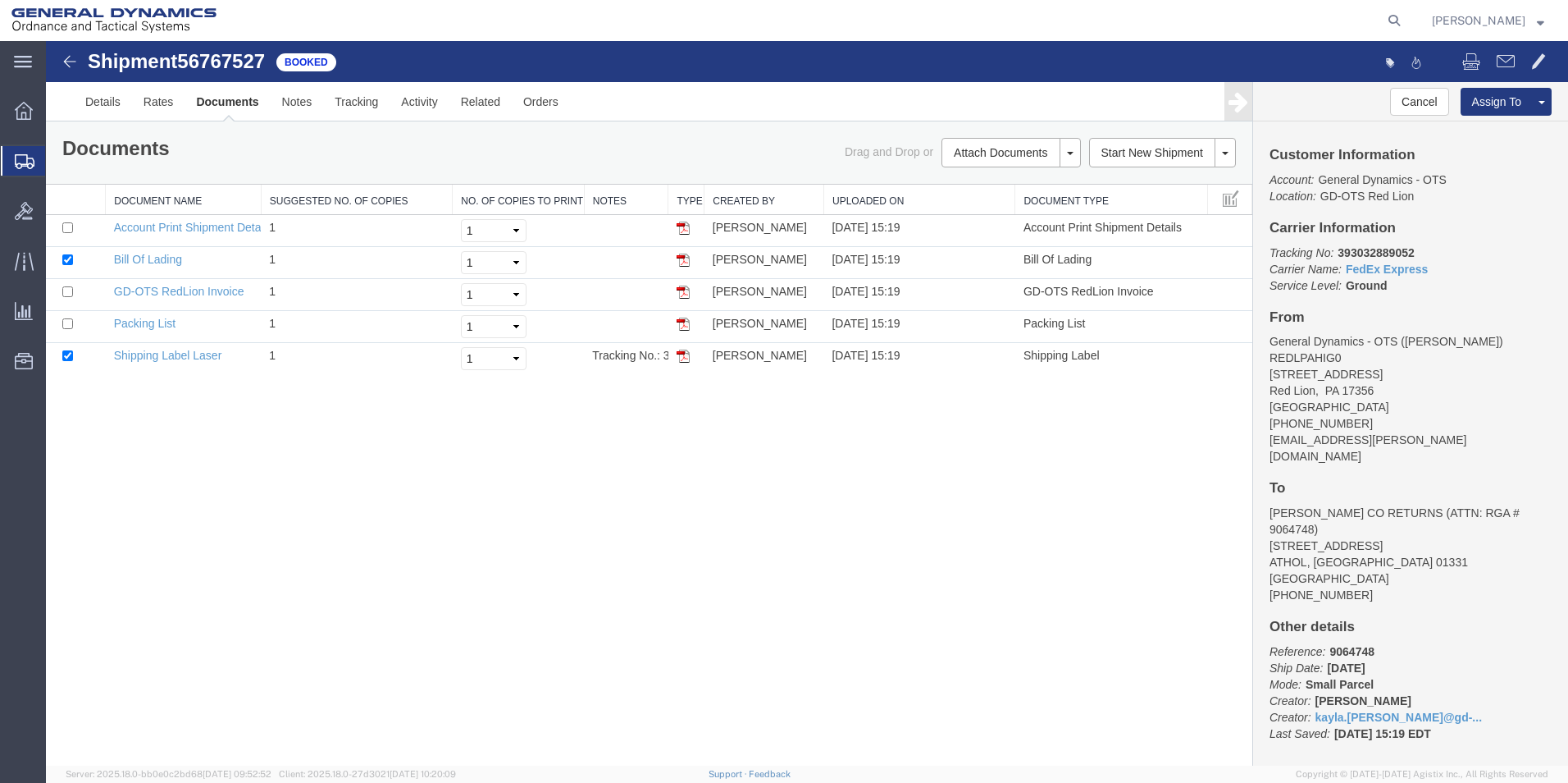
click at [712, 592] on div "Shipment 56767527 5 of 5 Booked Details Rates Documents Notes Tracking Activity…" at bounding box center [807, 403] width 1522 height 725
click at [679, 353] on img at bounding box center [683, 356] width 13 height 13
